Goal: Task Accomplishment & Management: Complete application form

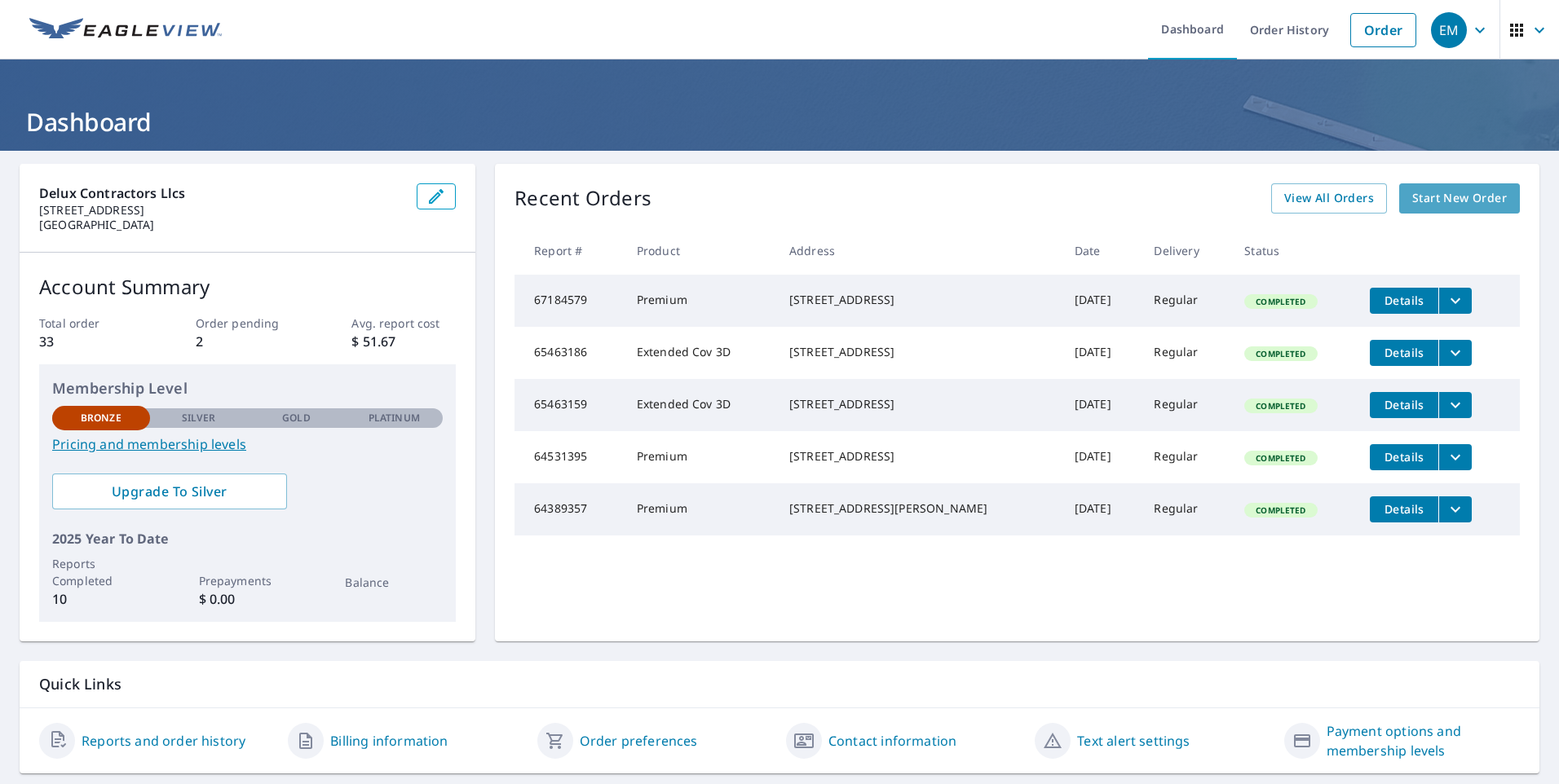
click at [1463, 195] on span "Start New Order" at bounding box center [1458, 198] width 94 height 20
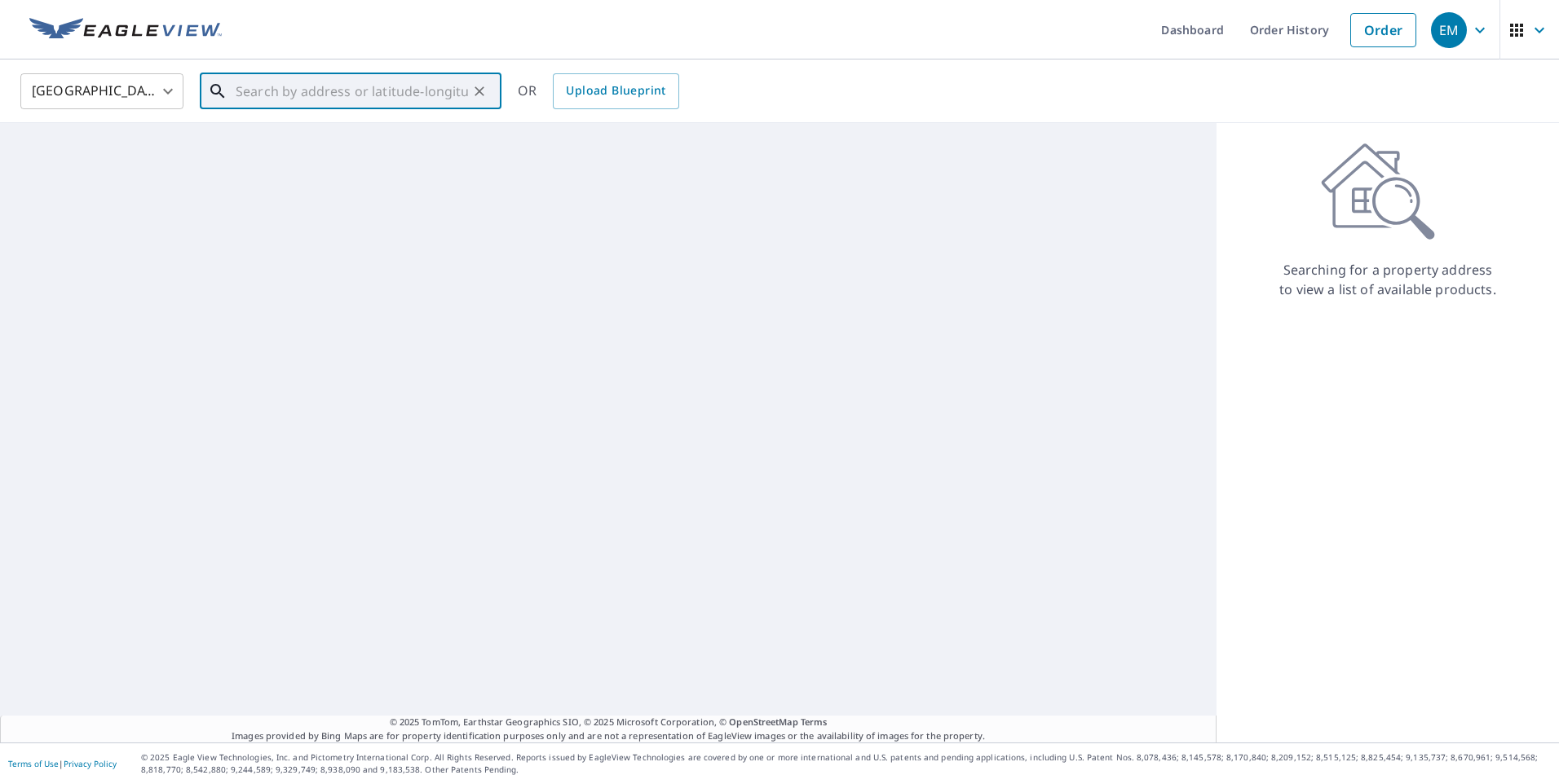
paste input "[STREET_ADDRESS]"
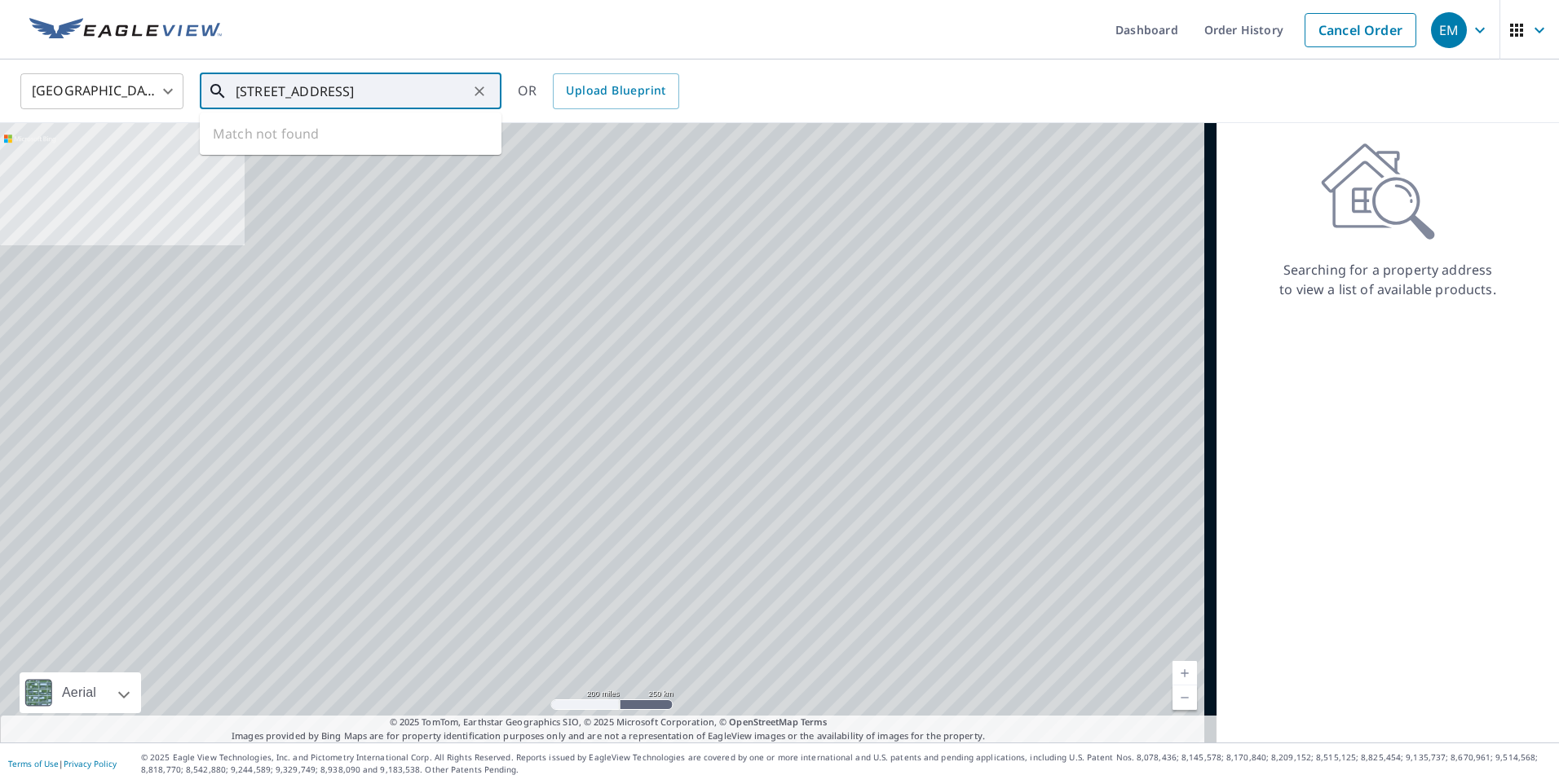
scroll to position [0, 22]
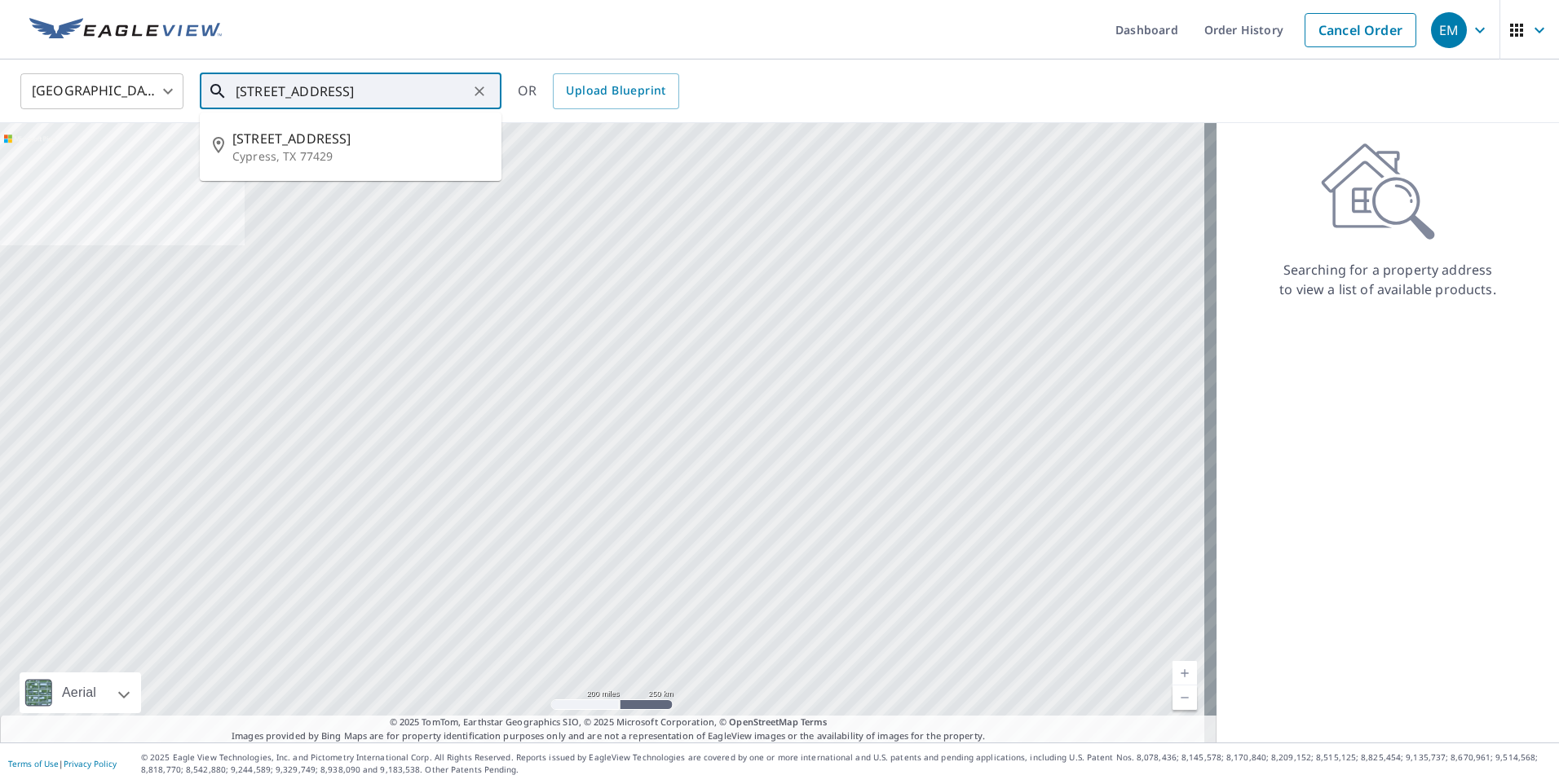
type input "[STREET_ADDRESS]"
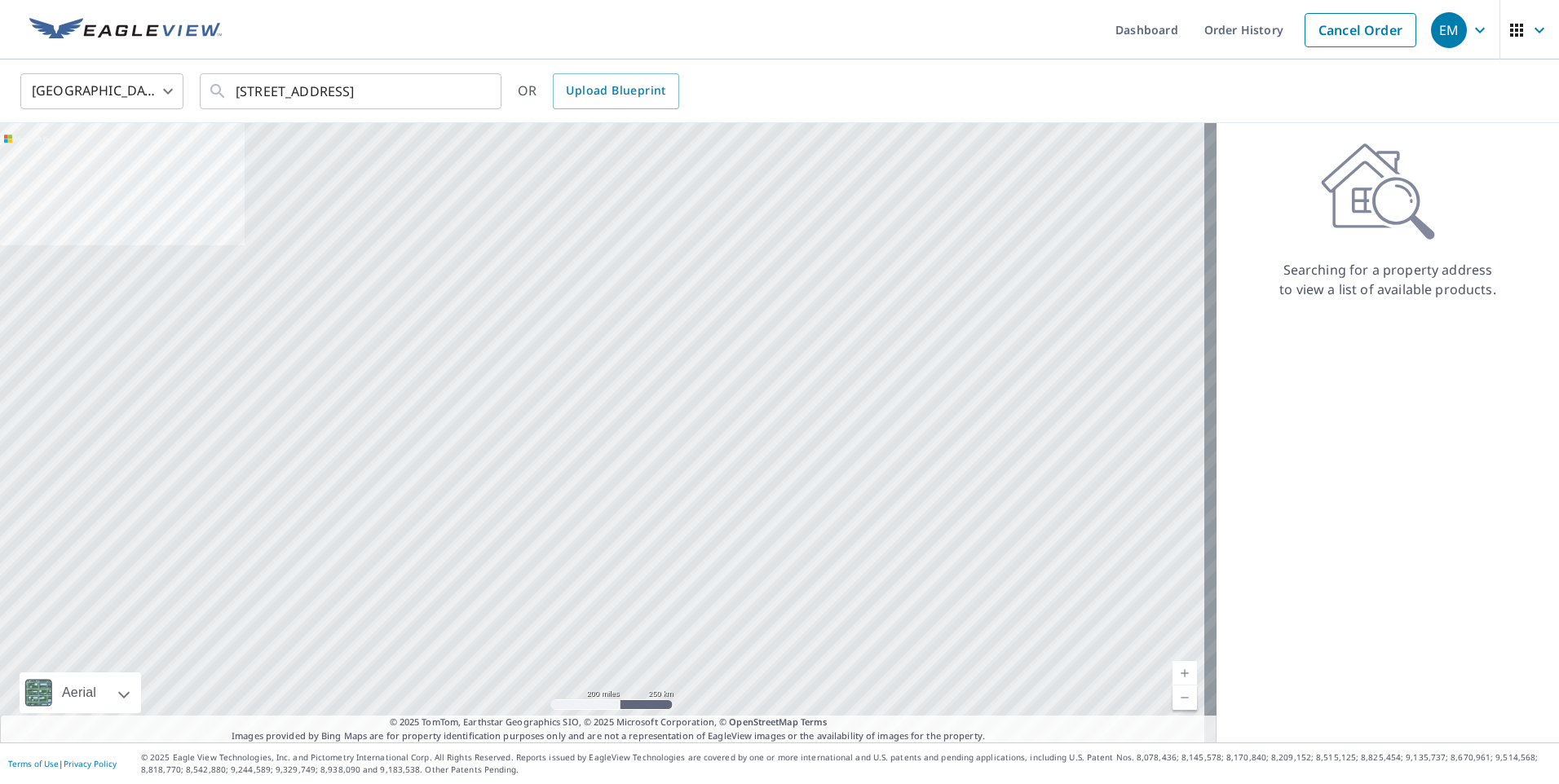
scroll to position [0, 0]
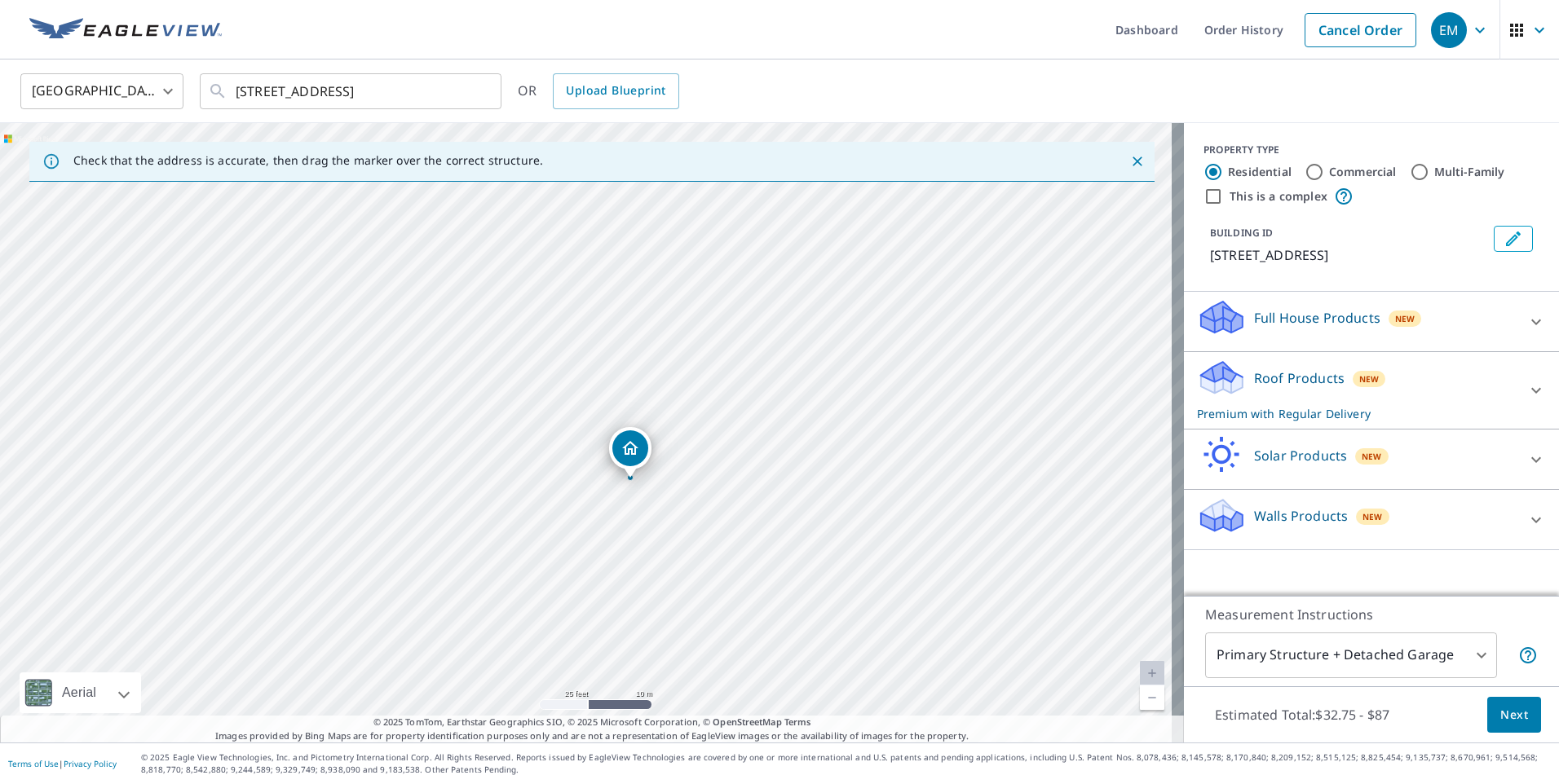
drag, startPoint x: 749, startPoint y: 375, endPoint x: 657, endPoint y: 586, distance: 230.2
click at [657, 586] on div "[STREET_ADDRESS]" at bounding box center [591, 433] width 1183 height 620
click at [1501, 707] on span "Next" at bounding box center [1514, 715] width 27 height 20
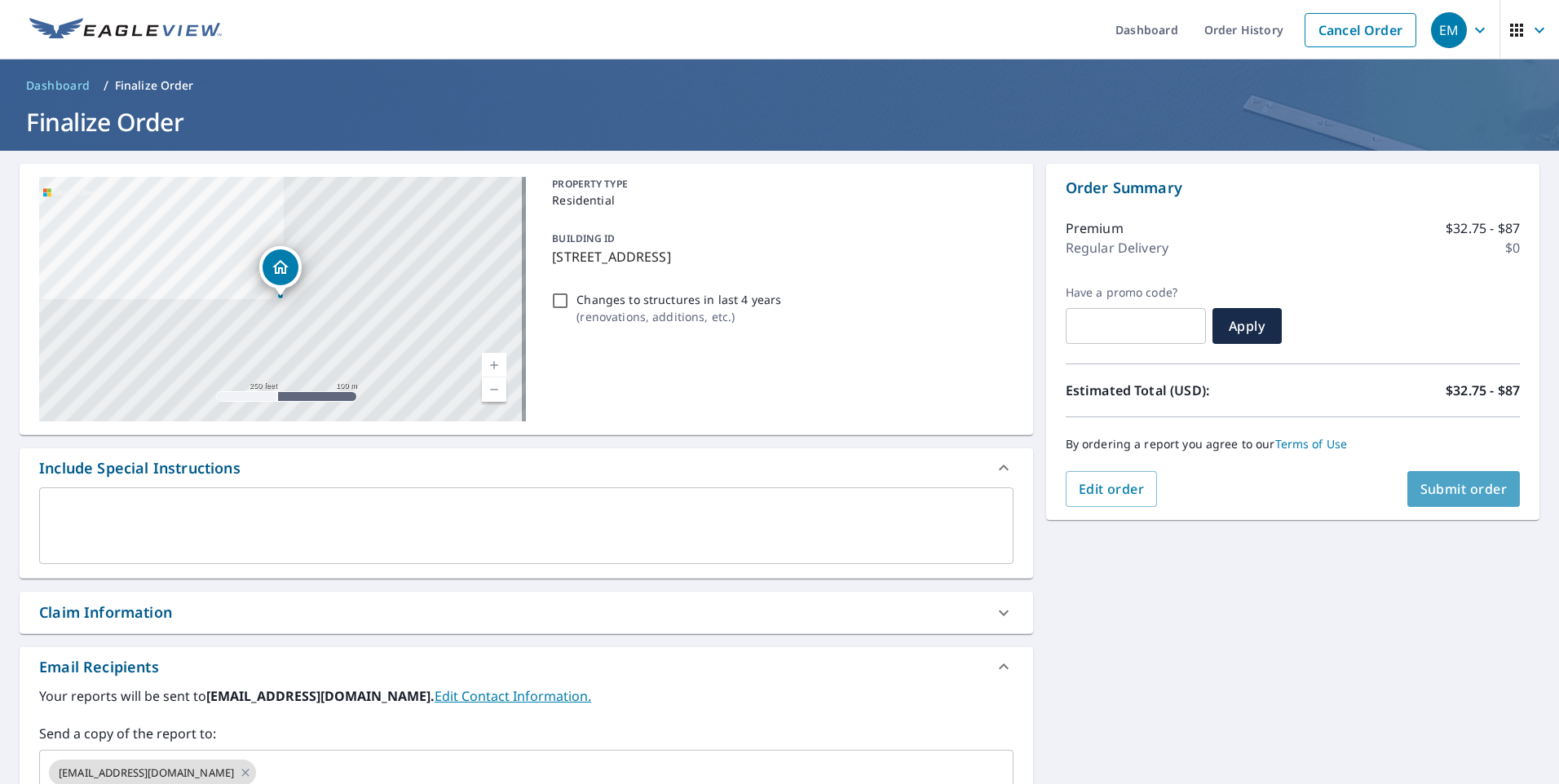
click at [1456, 476] on button "Submit order" at bounding box center [1464, 489] width 113 height 36
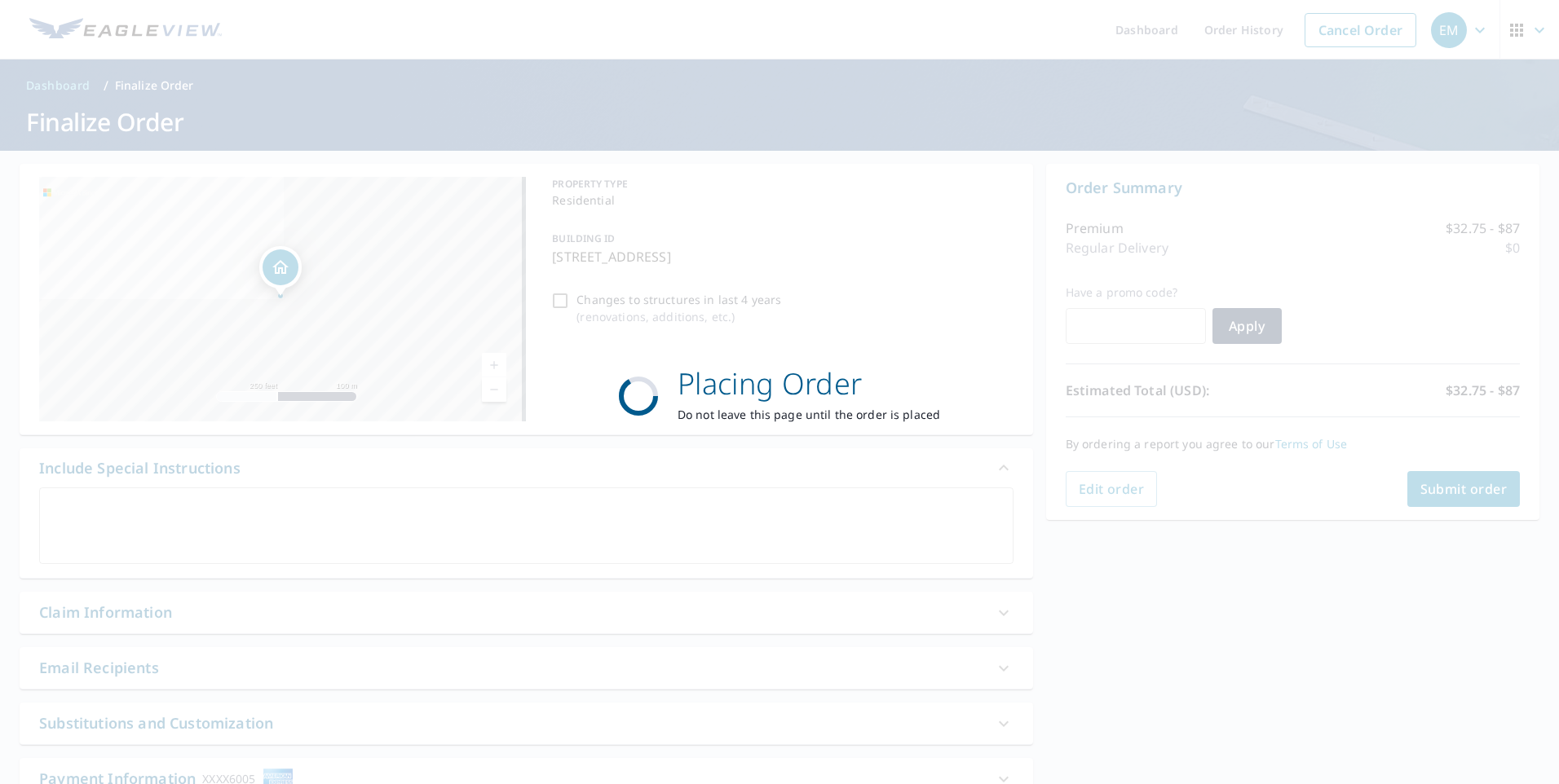
checkbox input "true"
